Goal: Check status: Check status

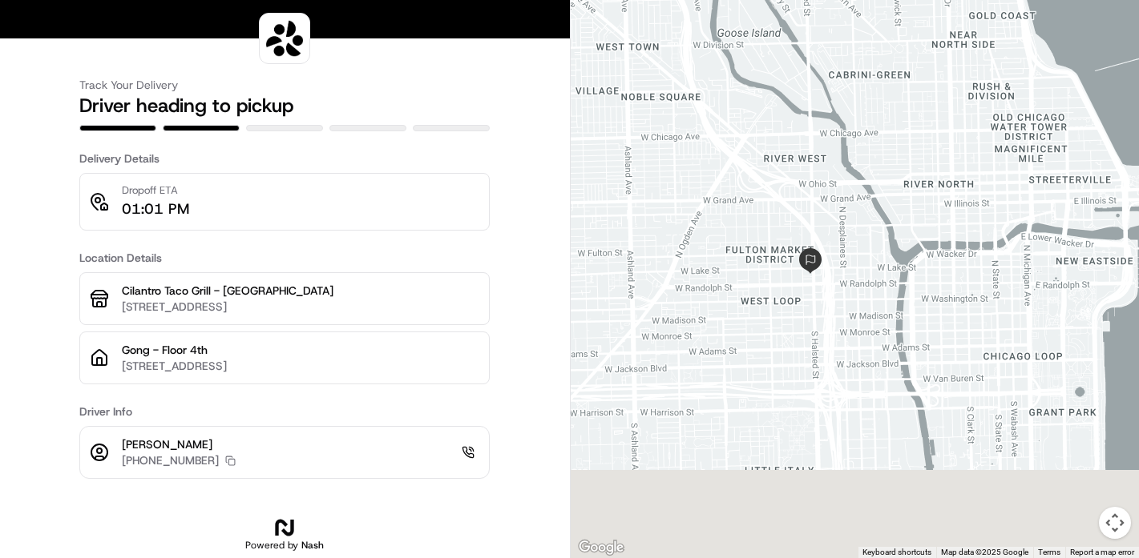
drag, startPoint x: 888, startPoint y: 368, endPoint x: 892, endPoint y: 179, distance: 189.1
click at [892, 179] on div at bounding box center [855, 279] width 569 height 558
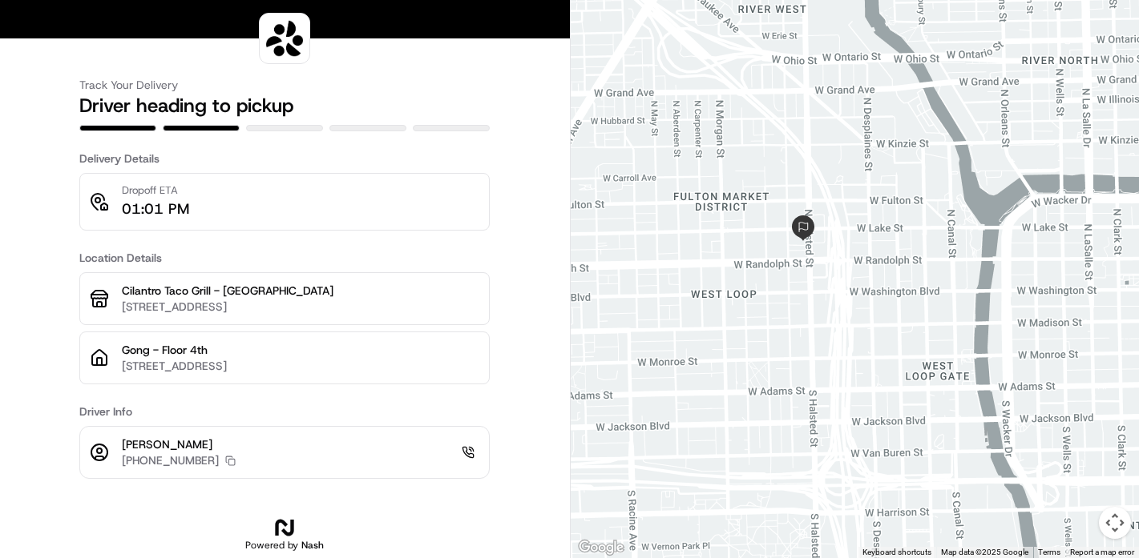
drag, startPoint x: 819, startPoint y: 277, endPoint x: 854, endPoint y: 264, distance: 37.5
click at [854, 264] on div at bounding box center [855, 279] width 569 height 558
